Goal: Transaction & Acquisition: Download file/media

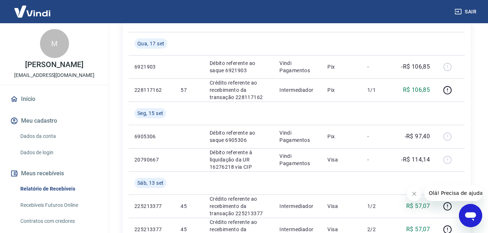
scroll to position [118, 0]
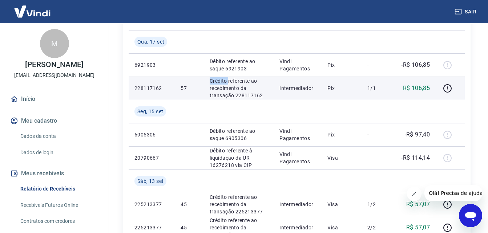
drag, startPoint x: 209, startPoint y: 83, endPoint x: 230, endPoint y: 85, distance: 20.9
click at [230, 85] on p "Crédito referente ao recebimento da transação 228117162" at bounding box center [239, 88] width 58 height 22
click at [234, 93] on p "Crédito referente ao recebimento da transação 228117162" at bounding box center [239, 88] width 58 height 22
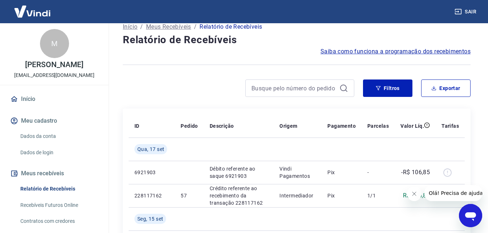
scroll to position [4, 0]
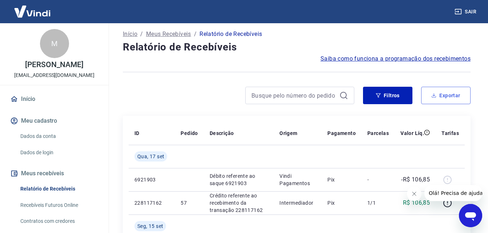
click at [461, 99] on button "Exportar" at bounding box center [445, 95] width 49 height 17
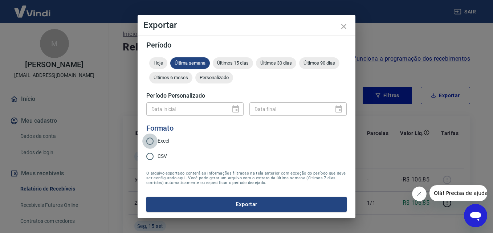
click at [157, 143] on input "Excel" at bounding box center [149, 141] width 15 height 15
radio input "true"
click at [271, 63] on span "Últimos 30 dias" at bounding box center [276, 62] width 40 height 5
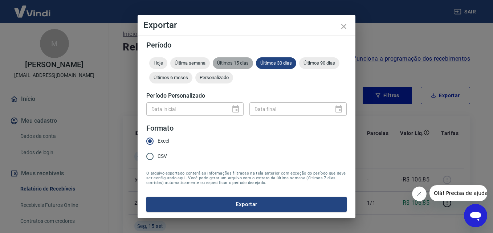
click at [238, 64] on span "Últimos 15 dias" at bounding box center [233, 62] width 40 height 5
click at [238, 109] on div at bounding box center [234, 109] width 10 height 0
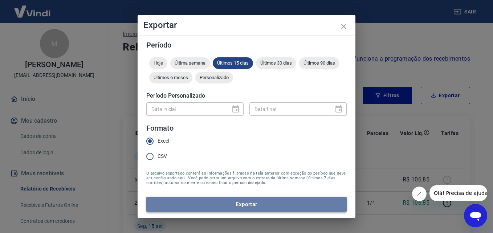
click at [242, 202] on button "Exportar" at bounding box center [246, 204] width 201 height 15
